Goal: Check status: Check status

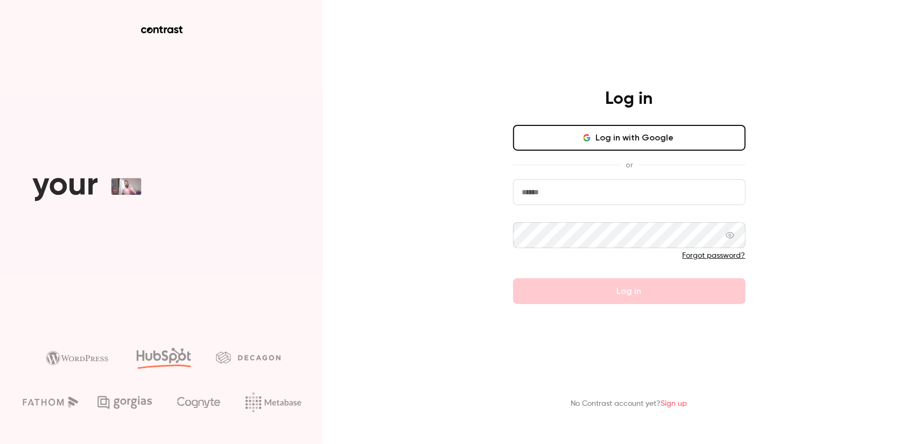
type input "**********"
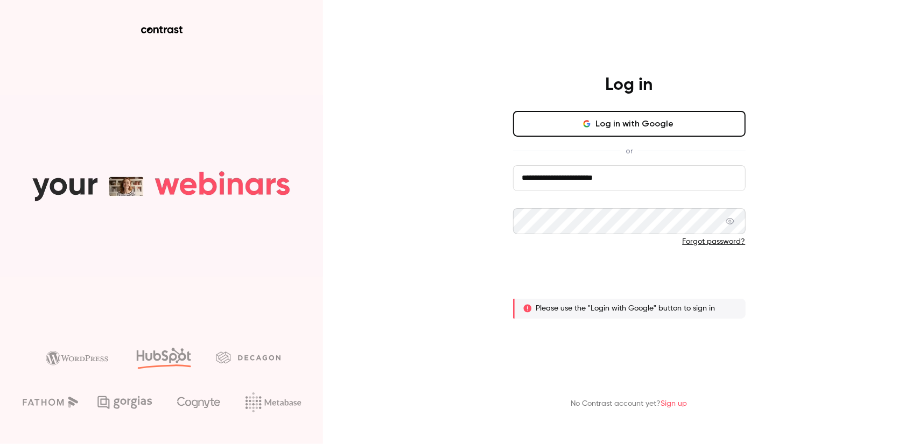
click at [596, 279] on button "Log in" at bounding box center [629, 277] width 233 height 26
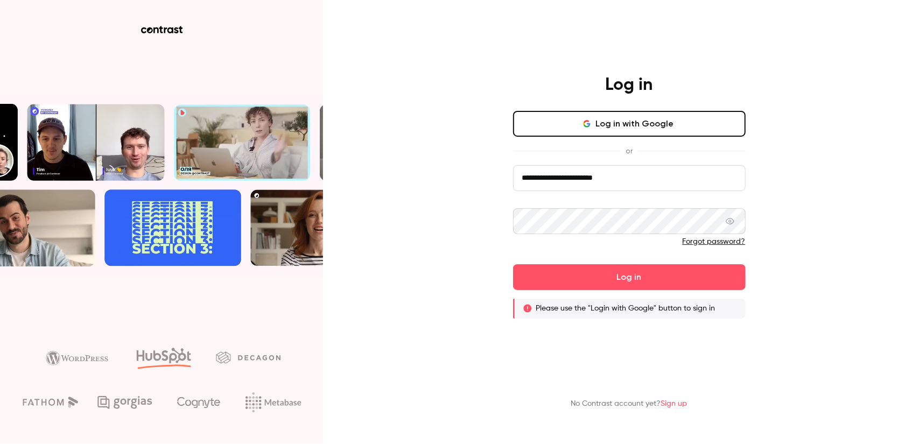
click at [576, 132] on button "Log in with Google" at bounding box center [629, 124] width 233 height 26
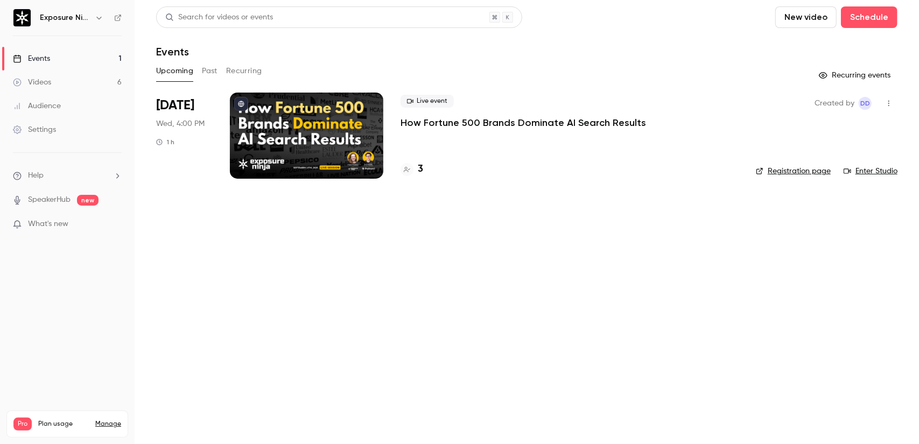
click at [214, 70] on button "Past" at bounding box center [210, 70] width 16 height 17
